Goal: Task Accomplishment & Management: Complete application form

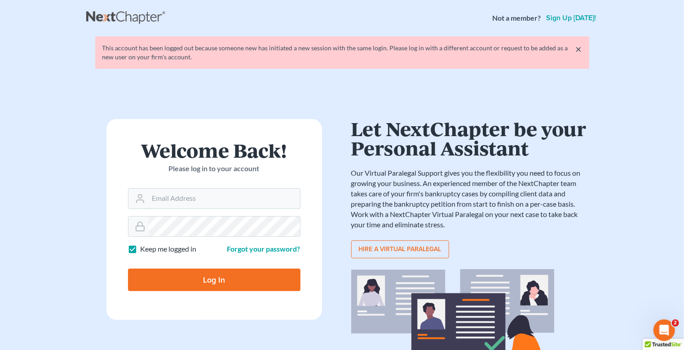
type input "[EMAIL_ADDRESS][DOMAIN_NAME]"
click at [224, 278] on input "Log In" at bounding box center [214, 280] width 173 height 22
type input "Thinking..."
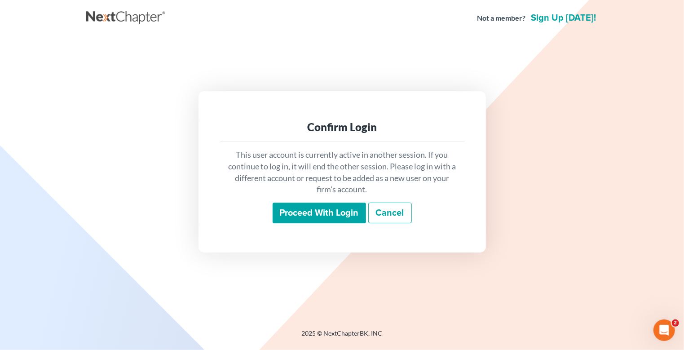
click at [325, 203] on div "This user account is currently active in another session. If you continue to lo…" at bounding box center [342, 186] width 244 height 89
click at [322, 210] on input "Proceed with login" at bounding box center [319, 213] width 93 height 21
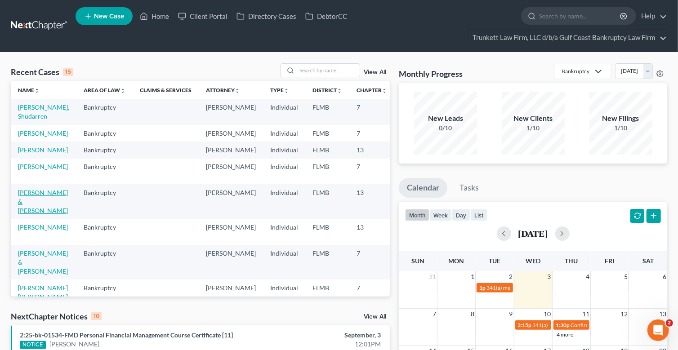
click at [32, 207] on link "[PERSON_NAME] & [PERSON_NAME]" at bounding box center [43, 202] width 50 height 26
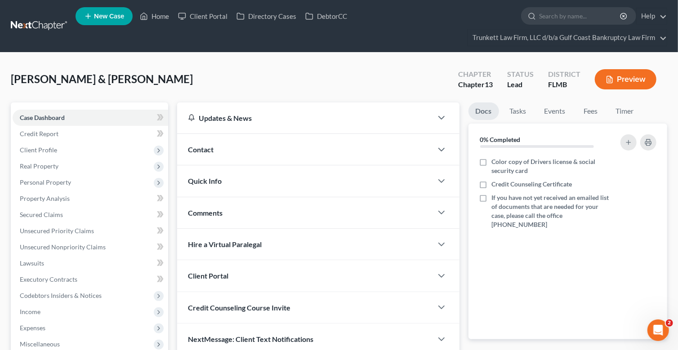
scroll to position [159, 0]
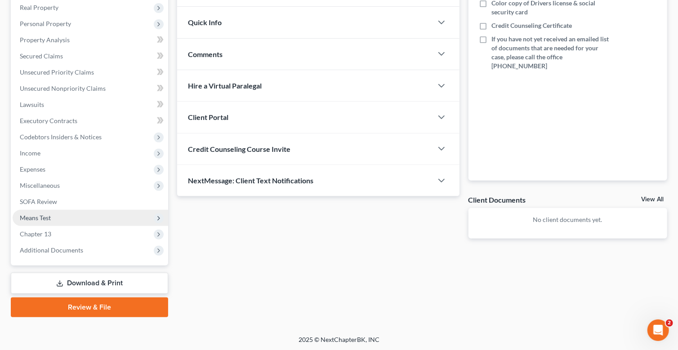
click at [52, 213] on span "Means Test" at bounding box center [90, 218] width 155 height 16
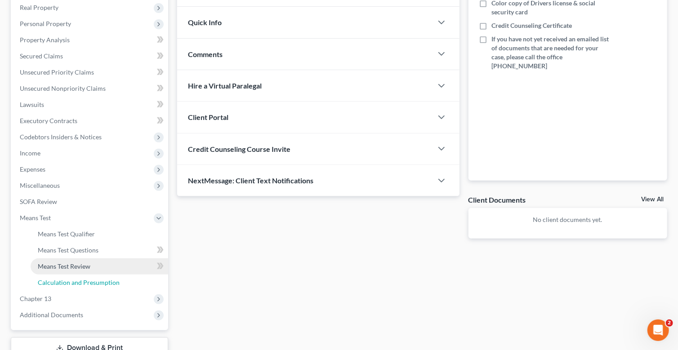
drag, startPoint x: 98, startPoint y: 281, endPoint x: 118, endPoint y: 271, distance: 22.3
click at [99, 281] on span "Calculation and Presumption" at bounding box center [79, 283] width 82 height 8
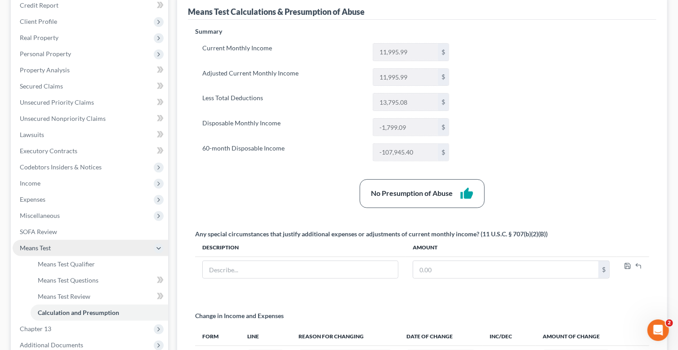
scroll to position [135, 0]
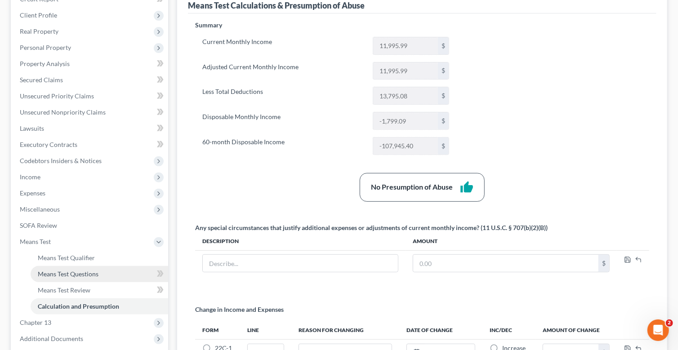
click at [79, 273] on span "Means Test Questions" at bounding box center [68, 274] width 61 height 8
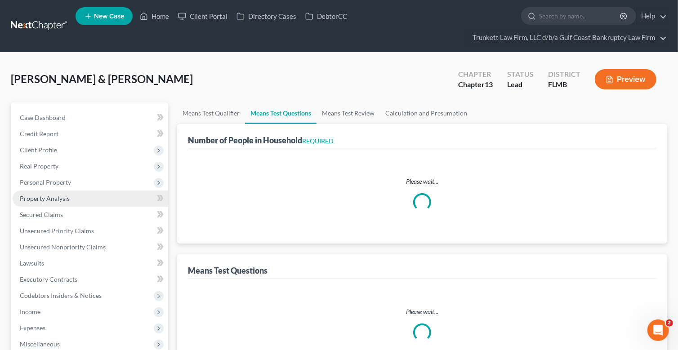
select select "0"
select select "60"
select select "0"
select select "60"
select select "1"
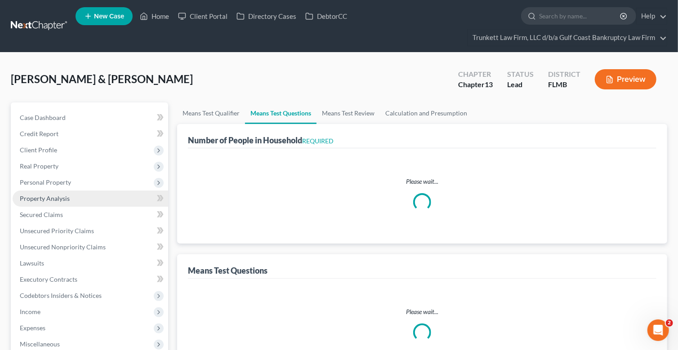
select select "60"
select select "1"
select select "60"
select select "0"
select select "60"
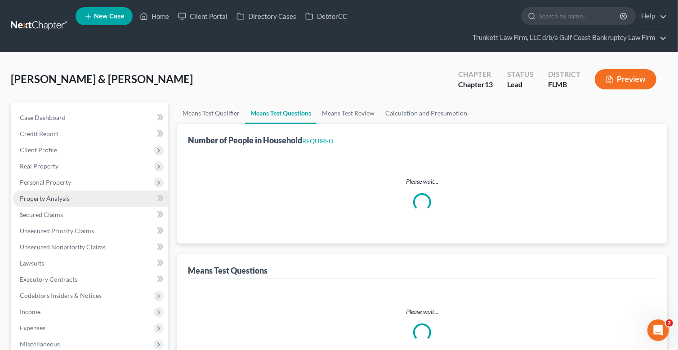
select select "2"
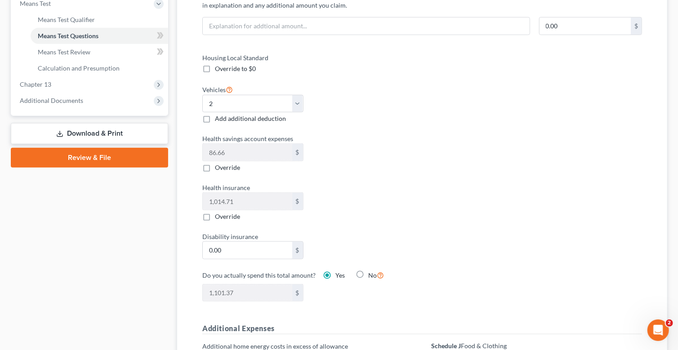
scroll to position [315, 0]
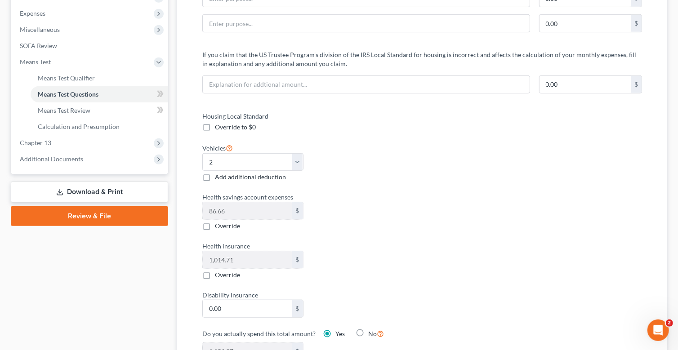
click at [106, 190] on link "Download & Print" at bounding box center [89, 192] width 157 height 21
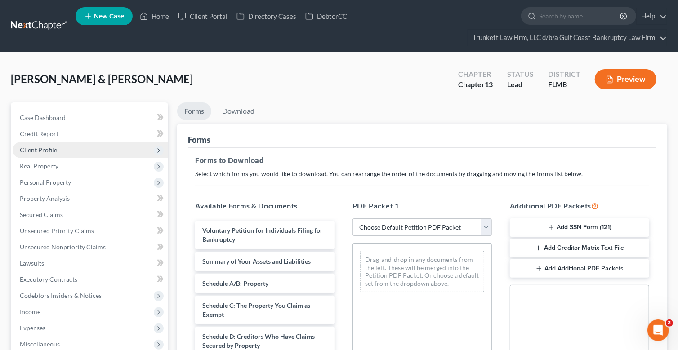
click at [45, 146] on span "Client Profile" at bounding box center [38, 150] width 37 height 8
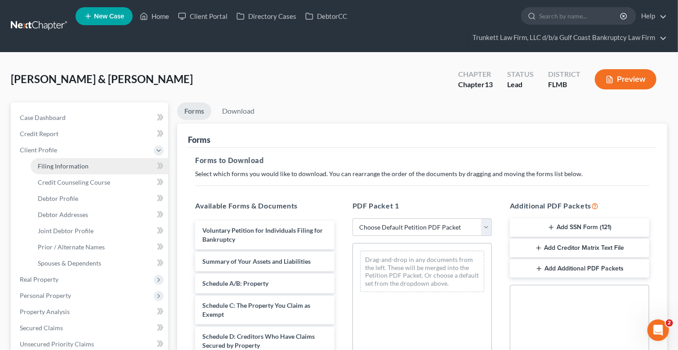
click at [70, 165] on span "Filing Information" at bounding box center [63, 166] width 51 height 8
select select "1"
select select "3"
select select "9"
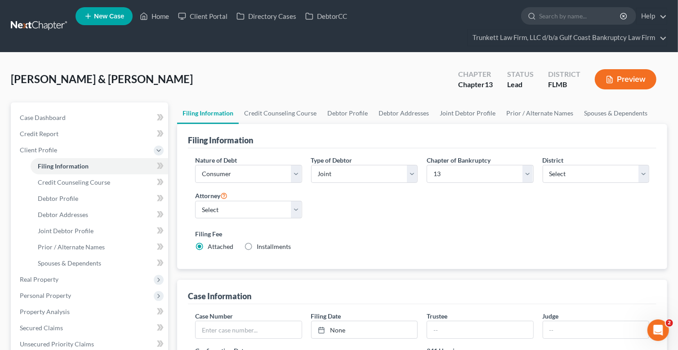
click at [281, 245] on span "Installments" at bounding box center [274, 247] width 34 height 8
click at [266, 245] on input "Installments Installments" at bounding box center [263, 245] width 6 height 6
radio input "true"
radio input "false"
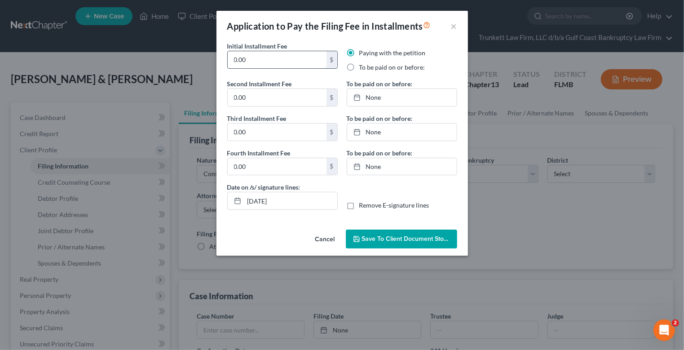
click at [251, 55] on input "0.00" at bounding box center [277, 59] width 99 height 17
type input "0"
type input "100"
drag, startPoint x: 348, startPoint y: 65, endPoint x: 353, endPoint y: 66, distance: 4.7
click at [359, 65] on label "To be paid on or before:" at bounding box center [392, 67] width 66 height 9
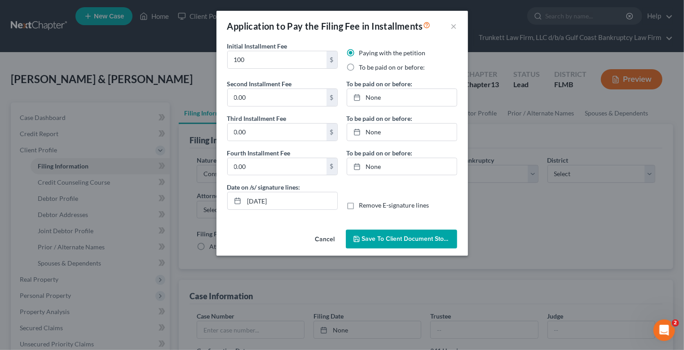
click at [363, 65] on input "To be paid on or before:" at bounding box center [366, 66] width 6 height 6
radio input "true"
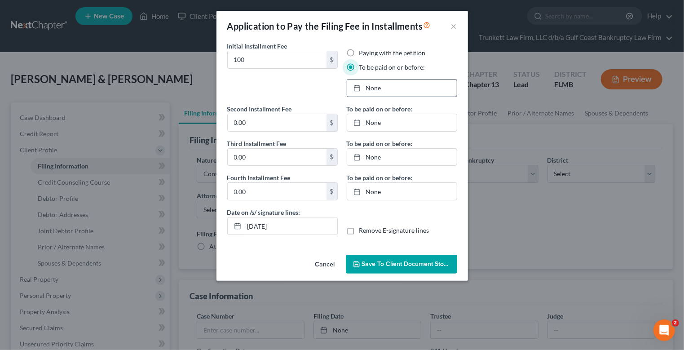
type input "[DATE]"
click at [378, 89] on link "None" at bounding box center [402, 88] width 110 height 17
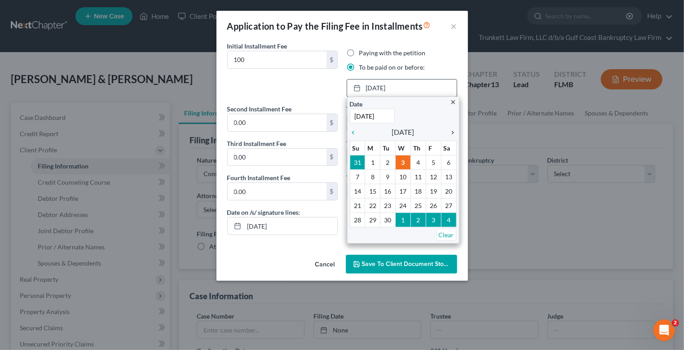
click at [456, 130] on icon "chevron_right" at bounding box center [451, 132] width 12 height 7
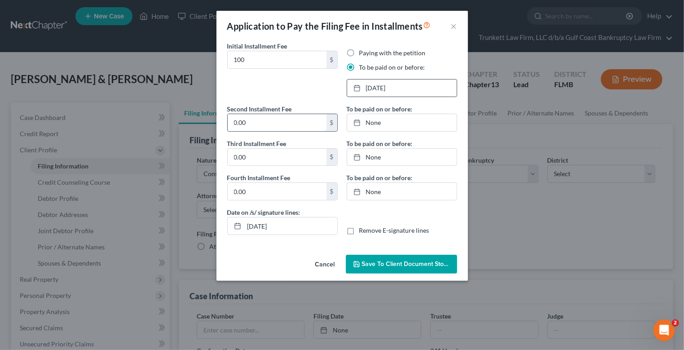
click at [262, 124] on input "0.00" at bounding box center [277, 122] width 99 height 17
type input "100"
click at [377, 121] on link "None" at bounding box center [402, 122] width 110 height 17
type input "[DATE]"
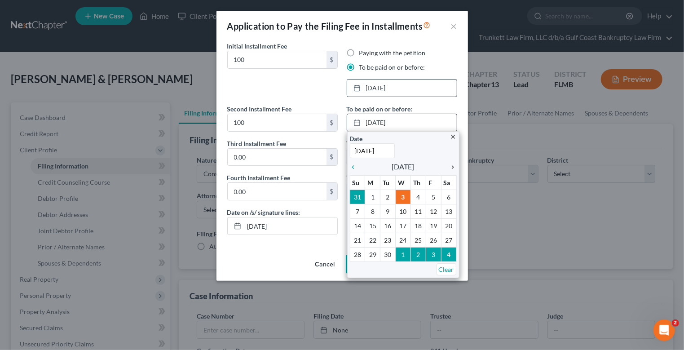
click at [453, 166] on icon "chevron_right" at bounding box center [451, 167] width 12 height 7
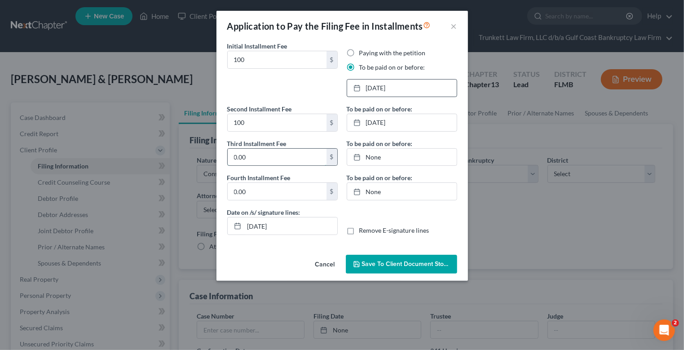
click at [254, 150] on input "0.00" at bounding box center [277, 157] width 99 height 17
type input "113"
drag, startPoint x: 372, startPoint y: 155, endPoint x: 403, endPoint y: 159, distance: 30.8
click at [372, 155] on link "None" at bounding box center [402, 157] width 110 height 17
type input "[DATE]"
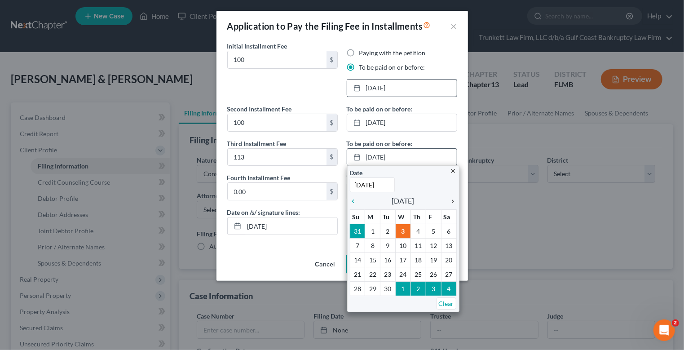
click at [452, 204] on icon "chevron_right" at bounding box center [451, 201] width 12 height 7
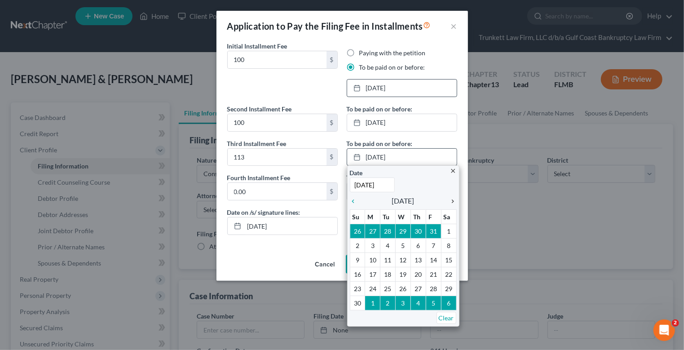
click at [452, 204] on icon "chevron_right" at bounding box center [451, 201] width 12 height 7
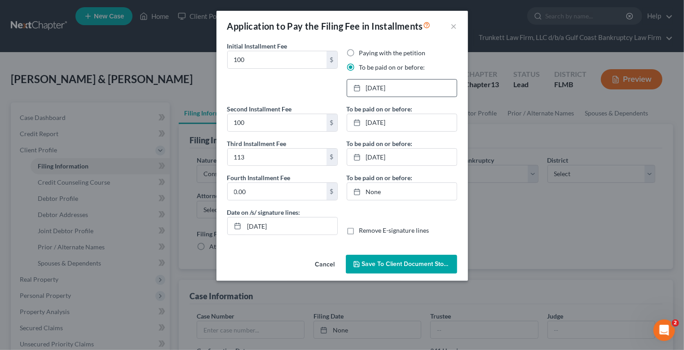
click at [401, 260] on span "Save to Client Document Storage" at bounding box center [409, 264] width 95 height 8
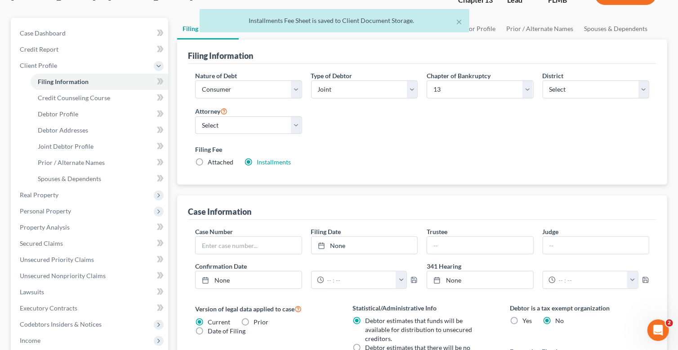
scroll to position [270, 0]
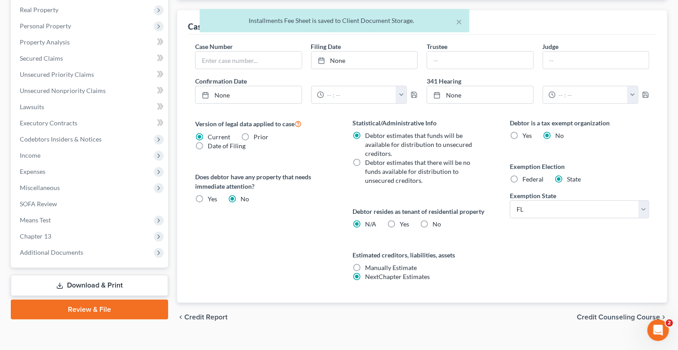
drag, startPoint x: 107, startPoint y: 285, endPoint x: 125, endPoint y: 273, distance: 21.4
click at [108, 284] on link "Download & Print" at bounding box center [89, 285] width 157 height 21
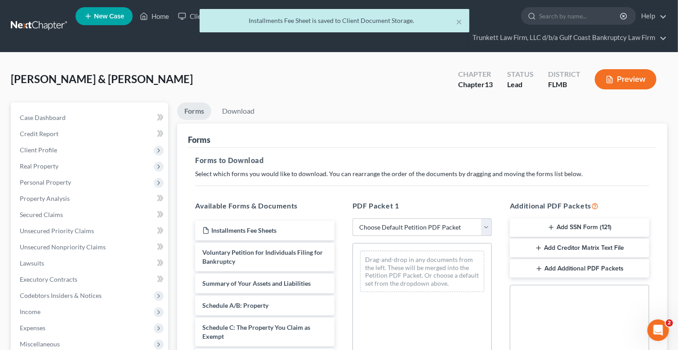
click at [387, 226] on select "Choose Default Petition PDF Packet Complete Bankruptcy Petition (all forms and …" at bounding box center [421, 227] width 139 height 18
select select "0"
click at [352, 218] on select "Choose Default Petition PDF Packet Complete Bankruptcy Petition (all forms and …" at bounding box center [421, 227] width 139 height 18
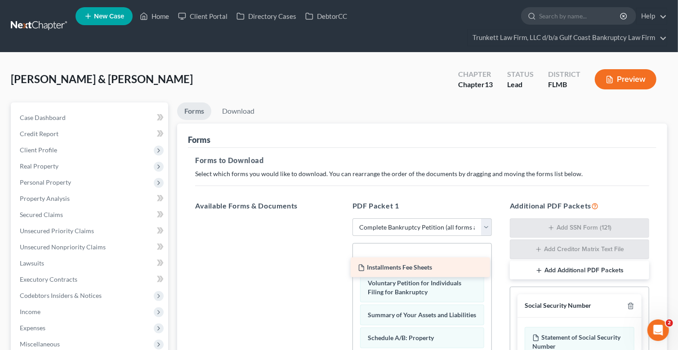
drag, startPoint x: 272, startPoint y: 224, endPoint x: 445, endPoint y: 265, distance: 178.1
click at [342, 218] on div "Installments Fee Sheets Installments Fee Sheets" at bounding box center [265, 218] width 154 height 0
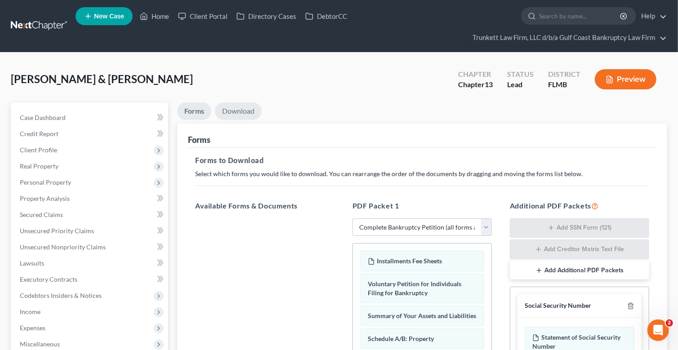
click at [240, 109] on link "Download" at bounding box center [238, 111] width 47 height 18
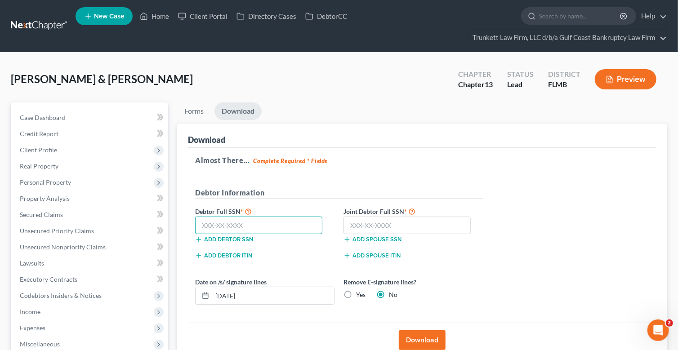
click at [215, 227] on input "text" at bounding box center [258, 226] width 127 height 18
type input "259-06-3717"
click at [379, 214] on label "Joint Debtor Full SSN *" at bounding box center [413, 211] width 148 height 11
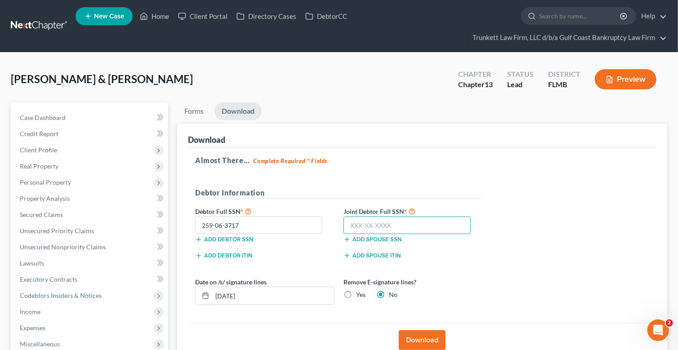
click at [370, 222] on input "text" at bounding box center [406, 226] width 127 height 18
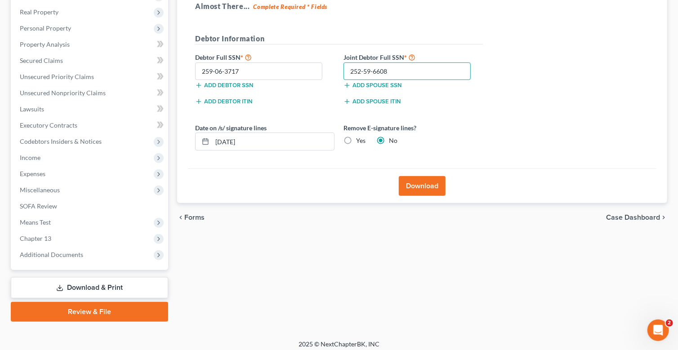
scroll to position [159, 0]
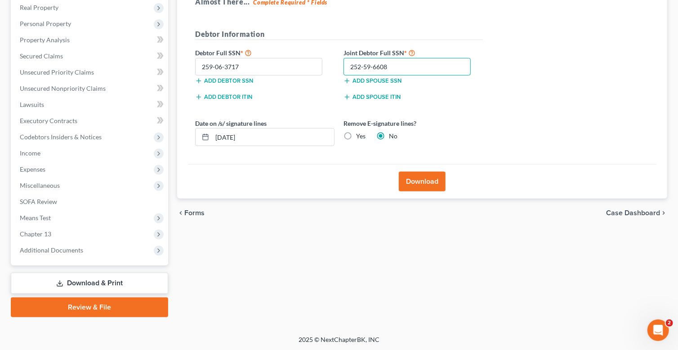
type input "252-59-6608"
click at [356, 135] on label "Yes" at bounding box center [360, 136] width 9 height 9
click at [359, 135] on input "Yes" at bounding box center [362, 135] width 6 height 6
radio input "true"
radio input "false"
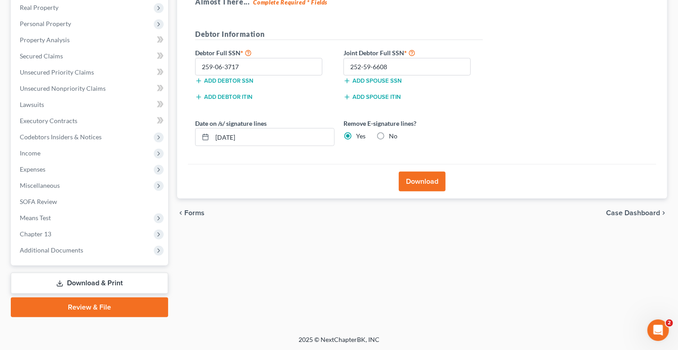
click at [422, 178] on button "Download" at bounding box center [422, 182] width 47 height 20
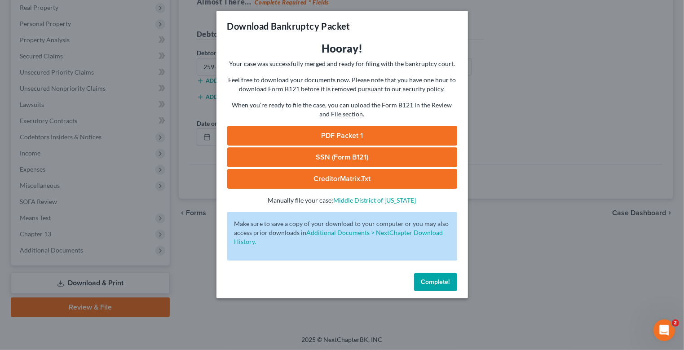
click at [355, 134] on link "PDF Packet 1" at bounding box center [342, 136] width 230 height 20
click at [353, 133] on link "PDF Packet 1" at bounding box center [342, 136] width 230 height 20
click at [348, 151] on link "SSN (Form B121)" at bounding box center [342, 157] width 230 height 20
click at [371, 134] on link "PDF Packet 1" at bounding box center [342, 136] width 230 height 20
click at [433, 281] on span "Complete!" at bounding box center [436, 282] width 29 height 8
